Goal: Task Accomplishment & Management: Complete application form

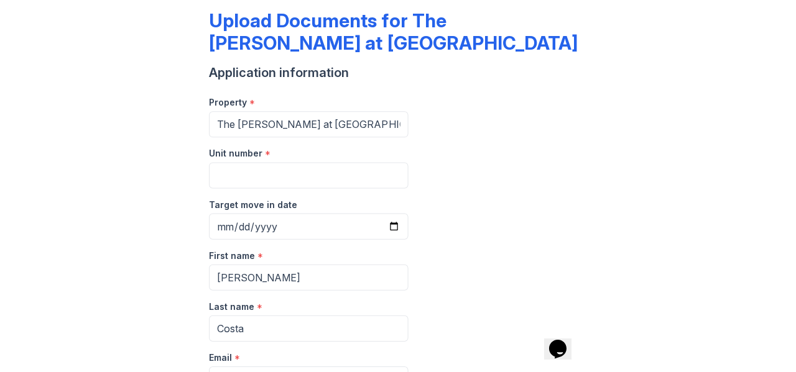
scroll to position [62, 0]
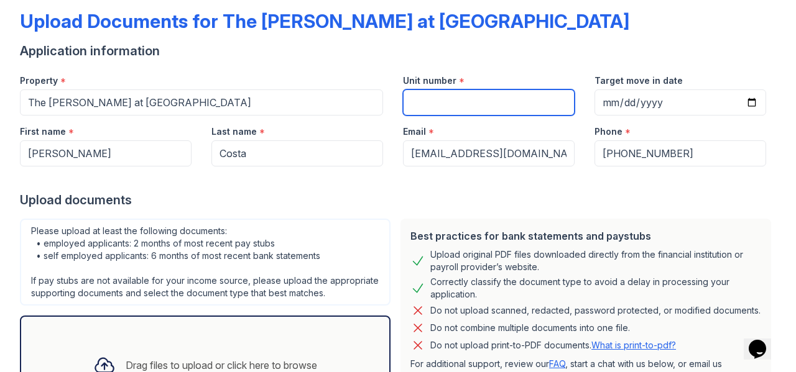
click at [396, 105] on input "Unit number" at bounding box center [489, 103] width 172 height 26
type input "1084"
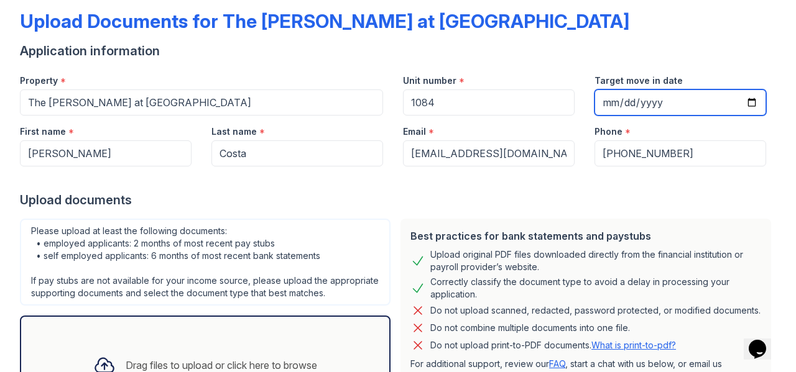
click at [396, 97] on input "Target move in date" at bounding box center [680, 103] width 172 height 26
type input "[DATE]"
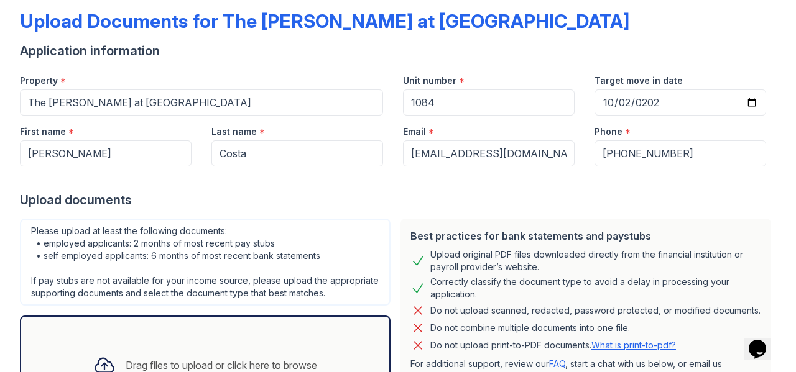
click at [396, 201] on div "Upload documents" at bounding box center [398, 200] width 756 height 17
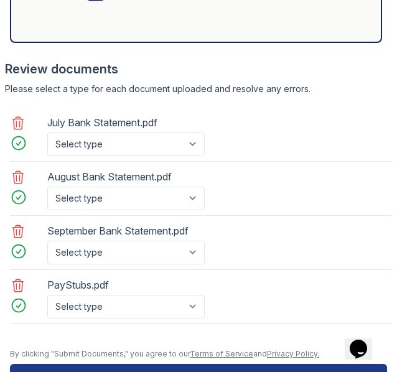
scroll to position [892, 0]
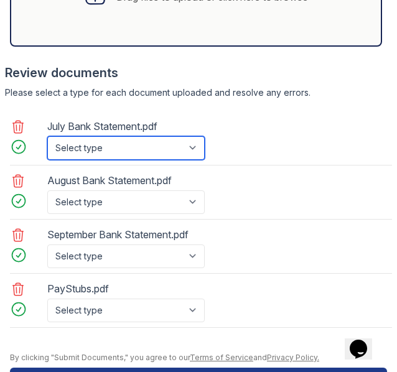
click at [198, 160] on select "Select type Paystub Bank Statement Offer Letter Tax Documents Benefit Award Let…" at bounding box center [125, 148] width 157 height 24
select select "bank_statement"
click at [47, 155] on select "Select type Paystub Bank Statement Offer Letter Tax Documents Benefit Award Let…" at bounding box center [125, 148] width 157 height 24
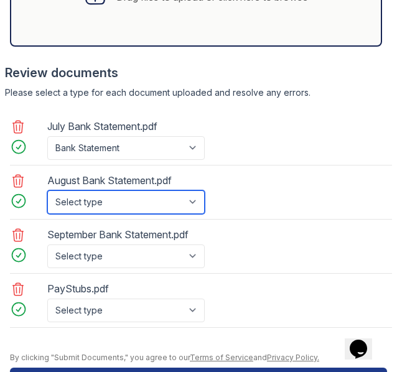
click at [170, 214] on select "Select type Paystub Bank Statement Offer Letter Tax Documents Benefit Award Let…" at bounding box center [125, 202] width 157 height 24
select select "bank_statement"
click at [47, 208] on select "Select type Paystub Bank Statement Offer Letter Tax Documents Benefit Award Let…" at bounding box center [125, 202] width 157 height 24
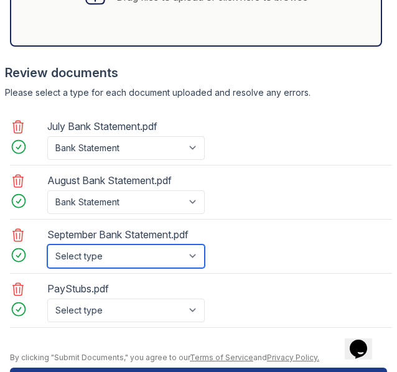
click at [148, 268] on select "Select type Paystub Bank Statement Offer Letter Tax Documents Benefit Award Let…" at bounding box center [125, 256] width 157 height 24
select select "bank_statement"
click at [47, 262] on select "Select type Paystub Bank Statement Offer Letter Tax Documents Benefit Award Let…" at bounding box center [125, 256] width 157 height 24
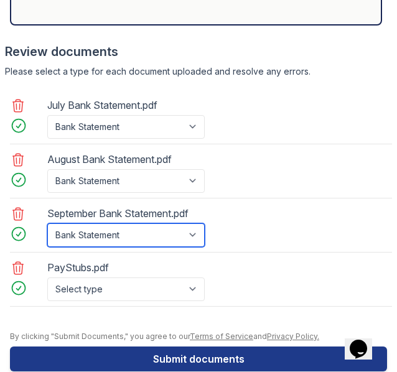
scroll to position [954, 0]
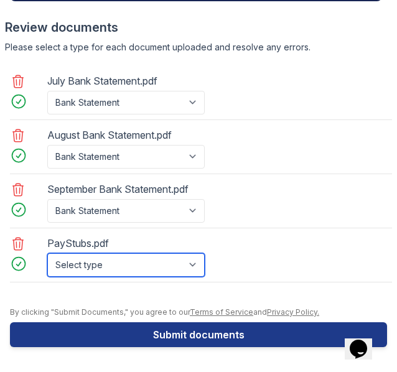
click at [162, 265] on select "Select type Paystub Bank Statement Offer Letter Tax Documents Benefit Award Let…" at bounding box center [125, 265] width 157 height 24
select select "paystub"
click at [47, 253] on select "Select type Paystub Bank Statement Offer Letter Tax Documents Benefit Award Let…" at bounding box center [125, 265] width 157 height 24
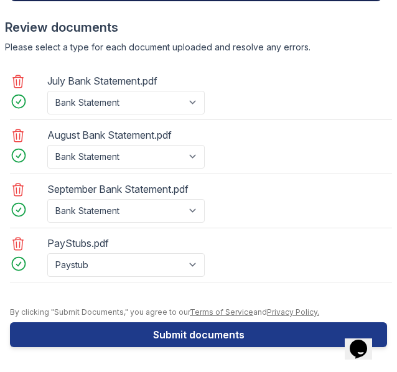
click at [219, 334] on button "Submit documents" at bounding box center [198, 334] width 377 height 25
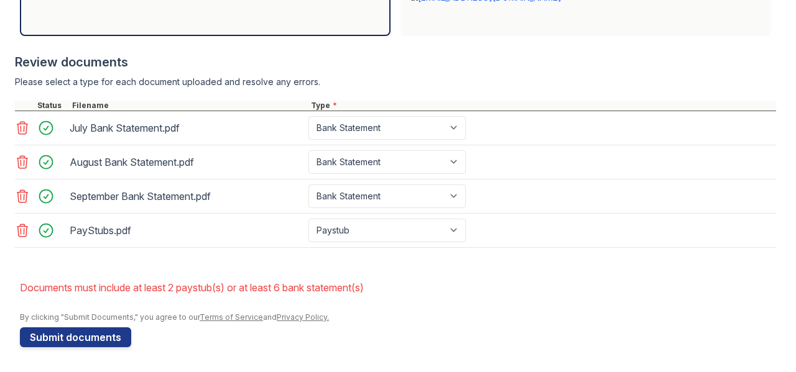
scroll to position [485, 0]
click at [24, 231] on icon at bounding box center [22, 230] width 11 height 12
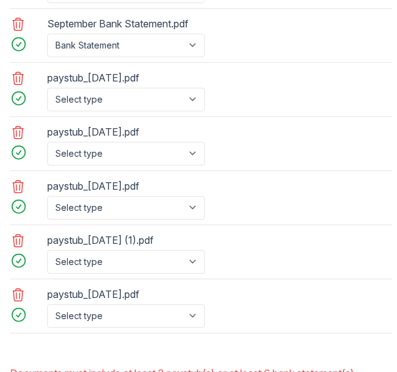
scroll to position [1135, 0]
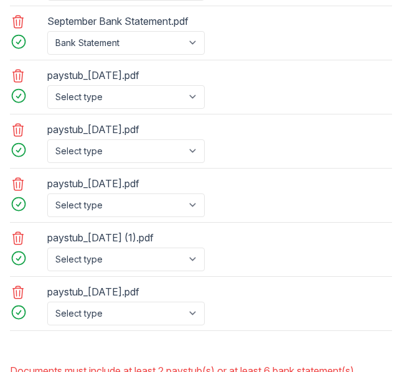
click at [21, 246] on icon at bounding box center [18, 238] width 15 height 15
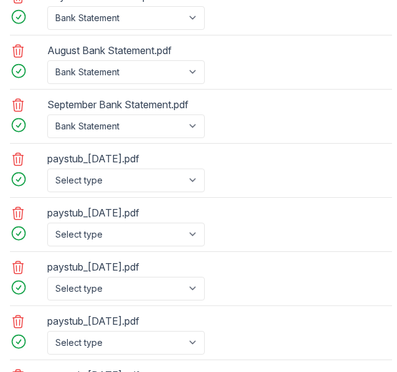
scroll to position [1073, 0]
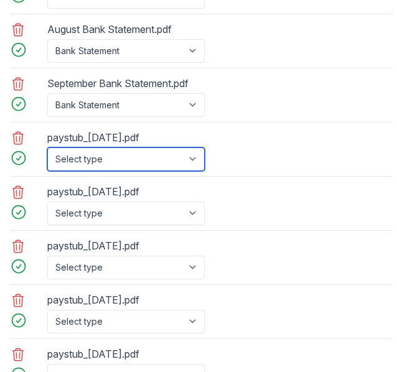
click at [187, 171] on select "Select type Paystub Bank Statement Offer Letter Tax Documents Benefit Award Let…" at bounding box center [125, 159] width 157 height 24
select select "paystub"
click at [47, 165] on select "Select type Paystub Bank Statement Offer Letter Tax Documents Benefit Award Let…" at bounding box center [125, 159] width 157 height 24
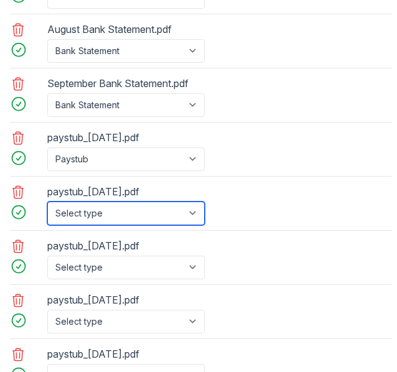
click at [157, 225] on select "Select type Paystub Bank Statement Offer Letter Tax Documents Benefit Award Let…" at bounding box center [125, 213] width 157 height 24
select select "paystub"
click at [47, 218] on select "Select type Paystub Bank Statement Offer Letter Tax Documents Benefit Award Let…" at bounding box center [125, 213] width 157 height 24
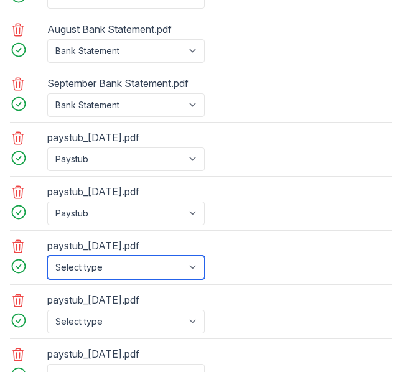
click at [107, 279] on select "Select type Paystub Bank Statement Offer Letter Tax Documents Benefit Award Let…" at bounding box center [125, 268] width 157 height 24
select select "paystub"
click at [47, 272] on select "Select type Paystub Bank Statement Offer Letter Tax Documents Benefit Award Let…" at bounding box center [125, 268] width 157 height 24
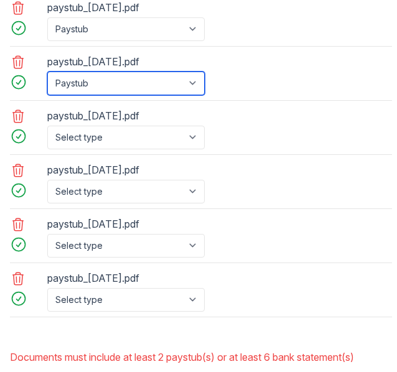
scroll to position [1260, 0]
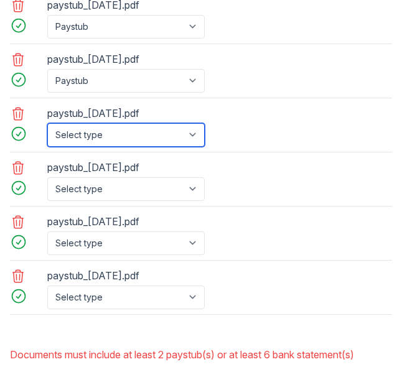
click at [152, 147] on select "Select type Paystub Bank Statement Offer Letter Tax Documents Benefit Award Let…" at bounding box center [125, 135] width 157 height 24
select select "paystub"
click at [47, 139] on select "Select type Paystub Bank Statement Offer Letter Tax Documents Benefit Award Let…" at bounding box center [125, 135] width 157 height 24
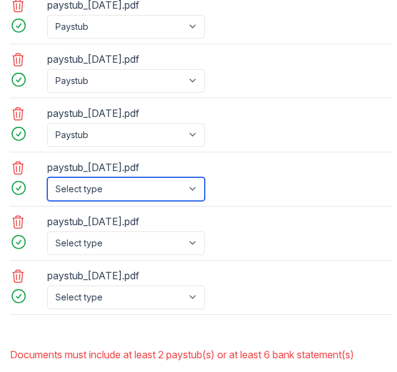
click at [138, 201] on select "Select type Paystub Bank Statement Offer Letter Tax Documents Benefit Award Let…" at bounding box center [125, 189] width 157 height 24
select select "paystub"
click at [47, 192] on select "Select type Paystub Bank Statement Offer Letter Tax Documents Benefit Award Let…" at bounding box center [125, 189] width 157 height 24
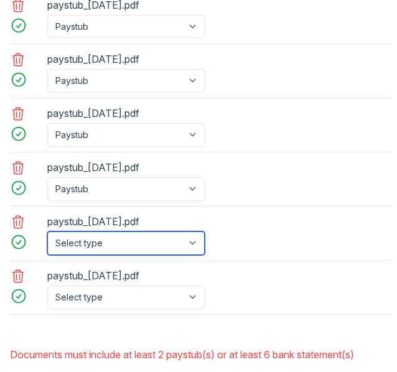
click at [96, 255] on select "Select type Paystub Bank Statement Offer Letter Tax Documents Benefit Award Let…" at bounding box center [125, 243] width 157 height 24
select select "paystub"
click at [47, 246] on select "Select type Paystub Bank Statement Offer Letter Tax Documents Benefit Award Let…" at bounding box center [125, 243] width 157 height 24
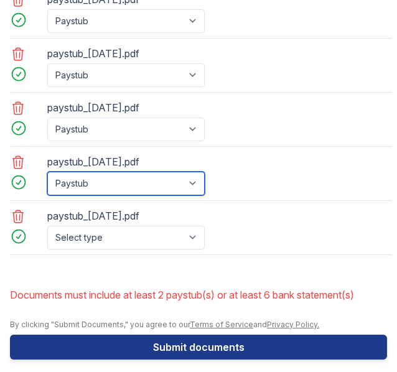
scroll to position [1322, 0]
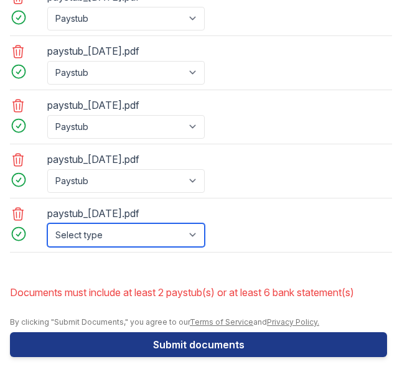
click at [95, 247] on select "Select type Paystub Bank Statement Offer Letter Tax Documents Benefit Award Let…" at bounding box center [125, 235] width 157 height 24
select select "paystub"
click at [47, 237] on select "Select type Paystub Bank Statement Offer Letter Tax Documents Benefit Award Let…" at bounding box center [125, 235] width 157 height 24
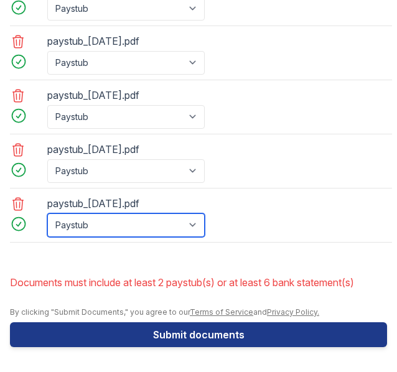
scroll to position [1345, 0]
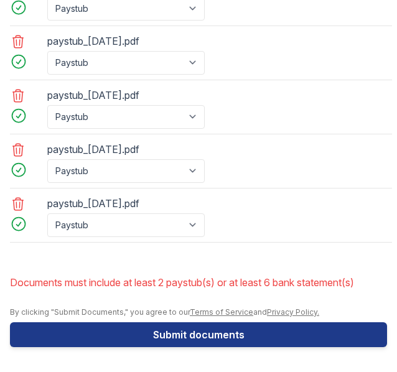
click at [176, 331] on button "Submit documents" at bounding box center [198, 334] width 377 height 25
